Goal: Obtain resource: Obtain resource

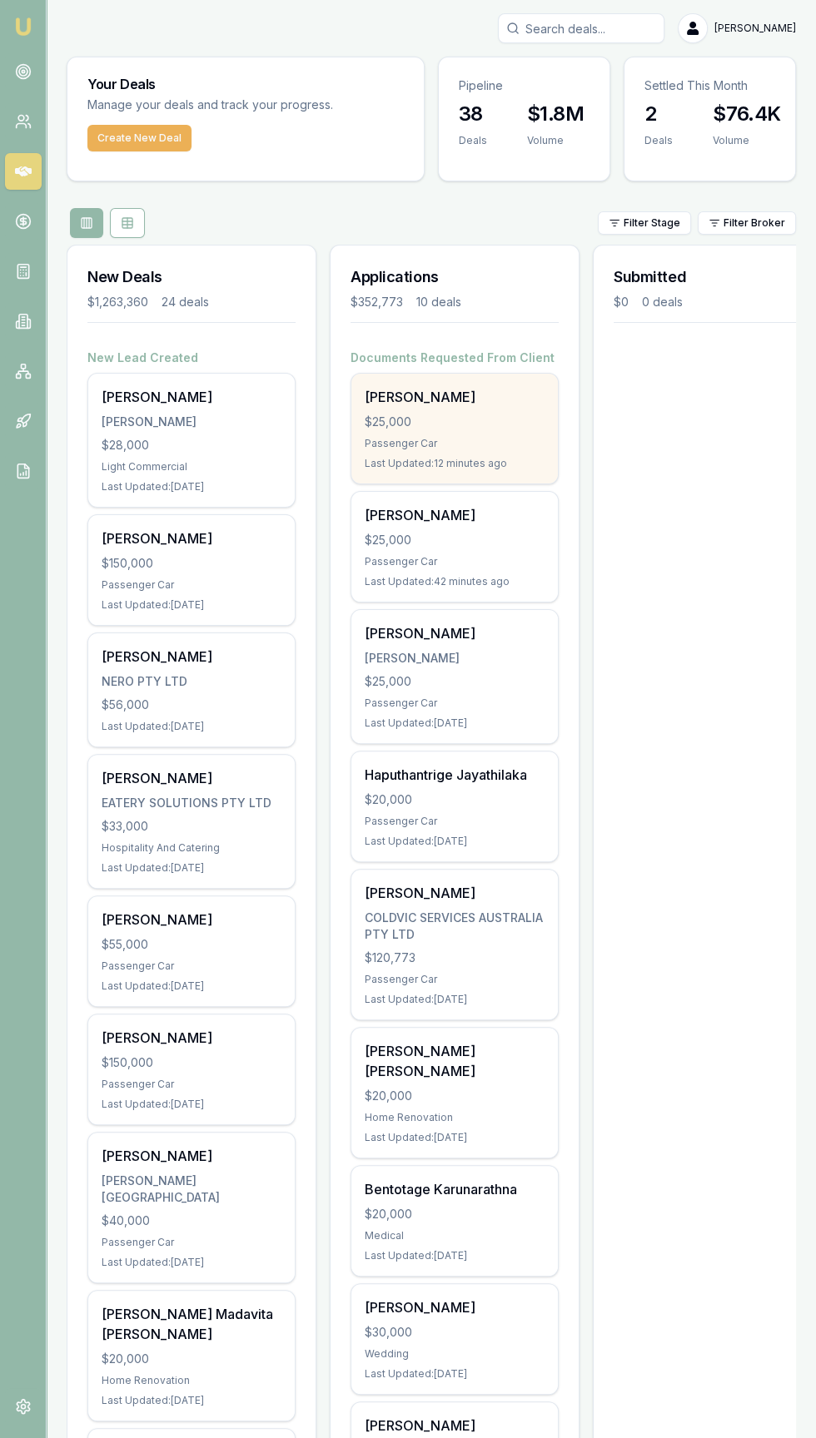
click at [372, 458] on div "Last Updated: 12 minutes ago" at bounding box center [455, 463] width 180 height 13
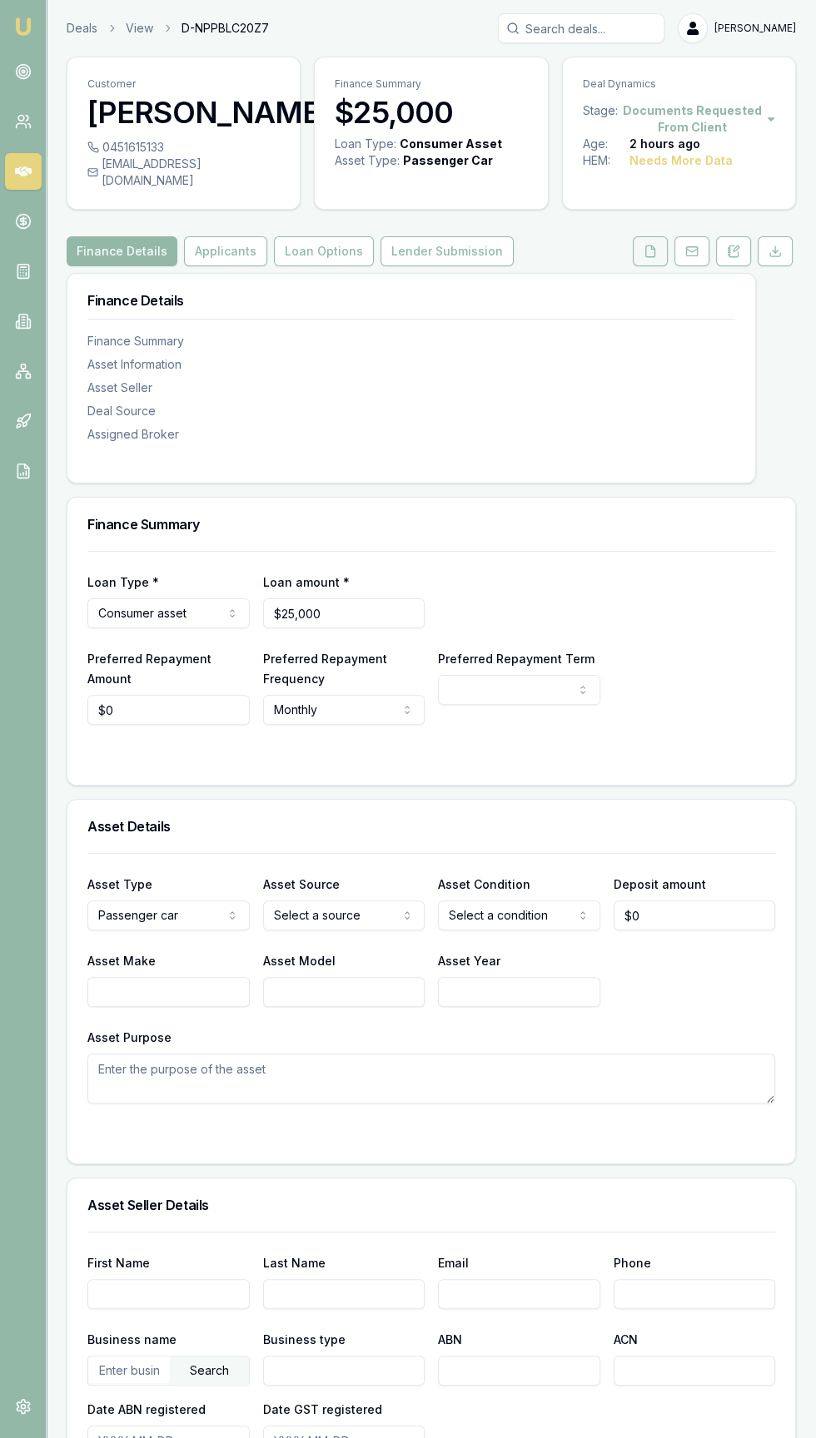
click at [650, 258] on icon at bounding box center [649, 251] width 13 height 13
